Goal: Task Accomplishment & Management: Use online tool/utility

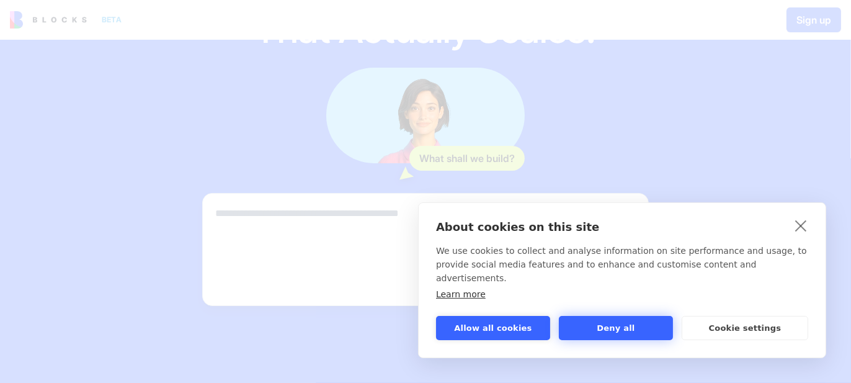
click at [598, 328] on button "Deny all" at bounding box center [616, 328] width 114 height 24
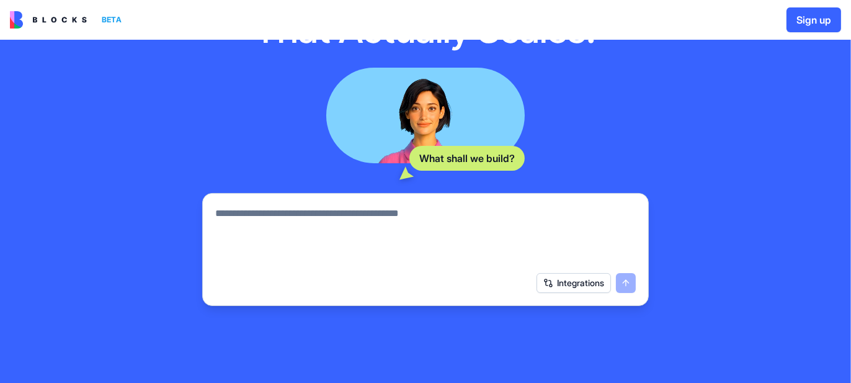
click at [295, 215] on textarea at bounding box center [425, 236] width 421 height 60
type textarea "*"
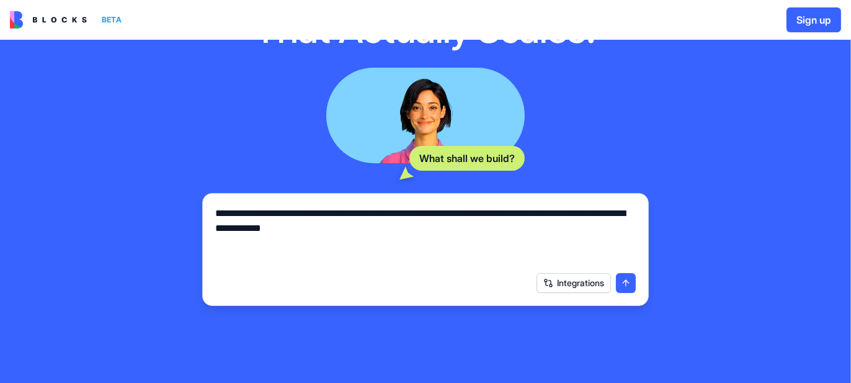
type textarea "**********"
click at [552, 284] on button "Integrations" at bounding box center [574, 283] width 74 height 20
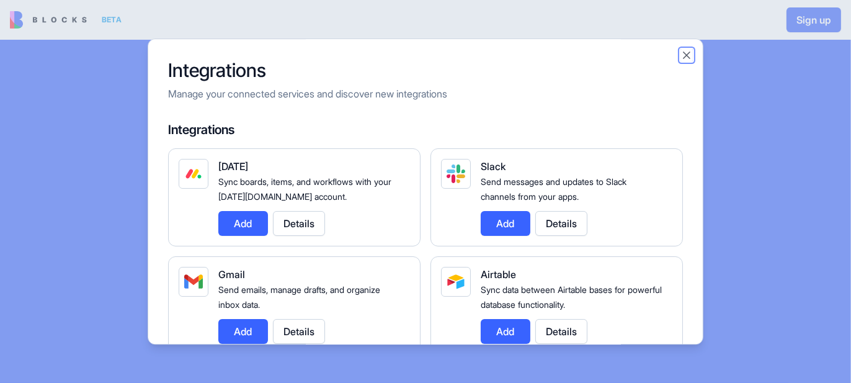
click at [684, 59] on button "Close" at bounding box center [687, 55] width 12 height 12
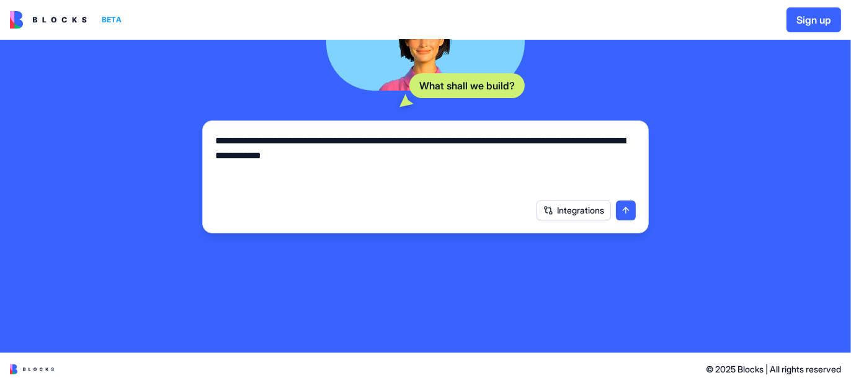
scroll to position [255, 0]
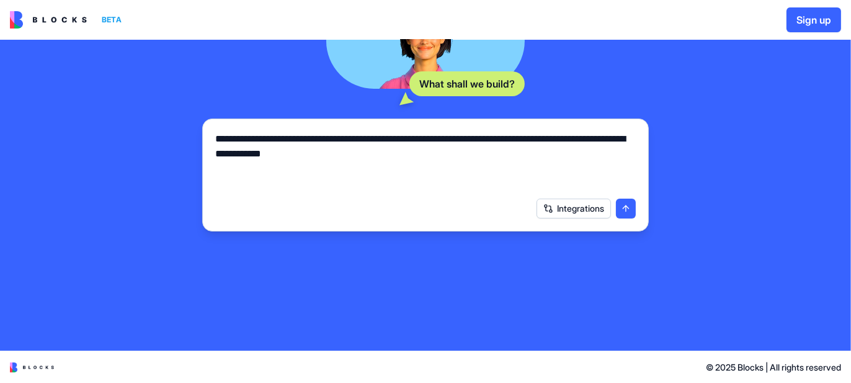
click at [574, 204] on button "Integrations" at bounding box center [574, 209] width 74 height 20
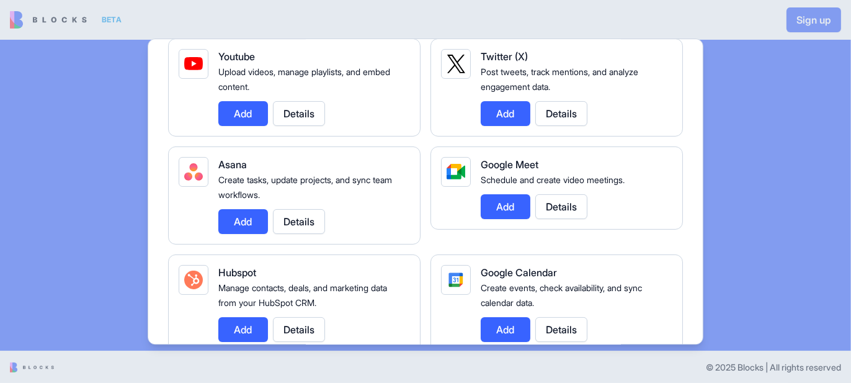
scroll to position [0, 0]
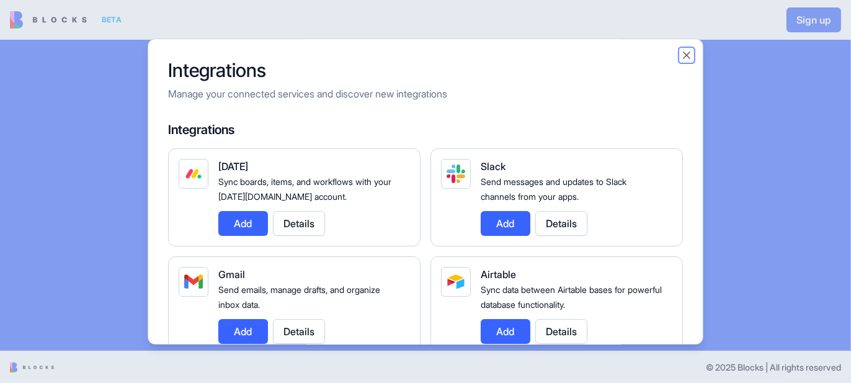
click at [689, 55] on button "Close" at bounding box center [687, 55] width 12 height 12
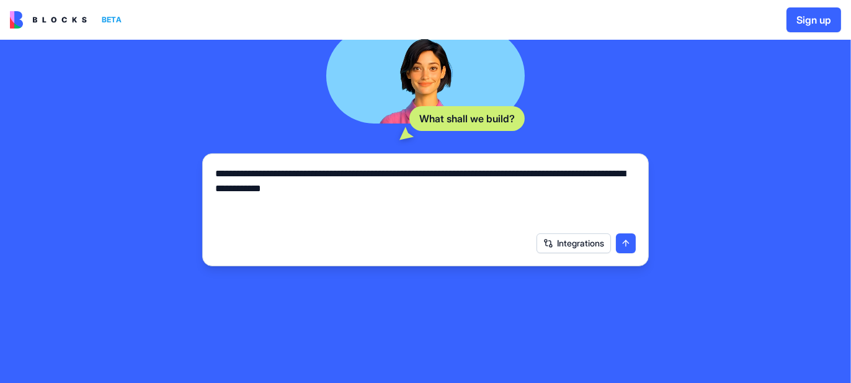
scroll to position [255, 0]
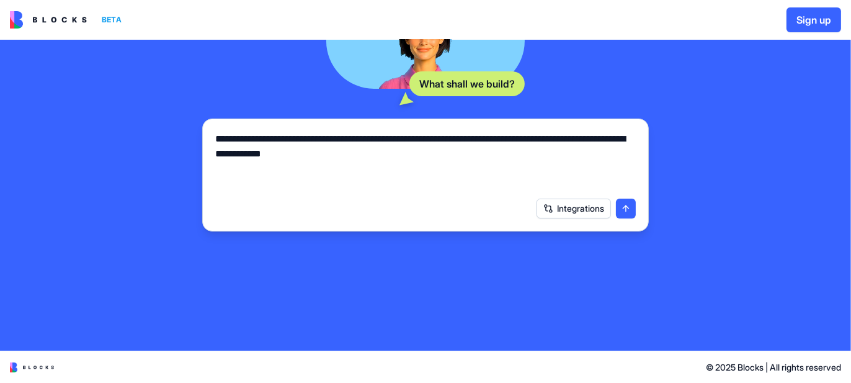
drag, startPoint x: 366, startPoint y: 153, endPoint x: 194, endPoint y: 133, distance: 173.7
click at [194, 133] on div "**********" at bounding box center [425, 18] width 486 height 467
